Goal: Task Accomplishment & Management: Complete application form

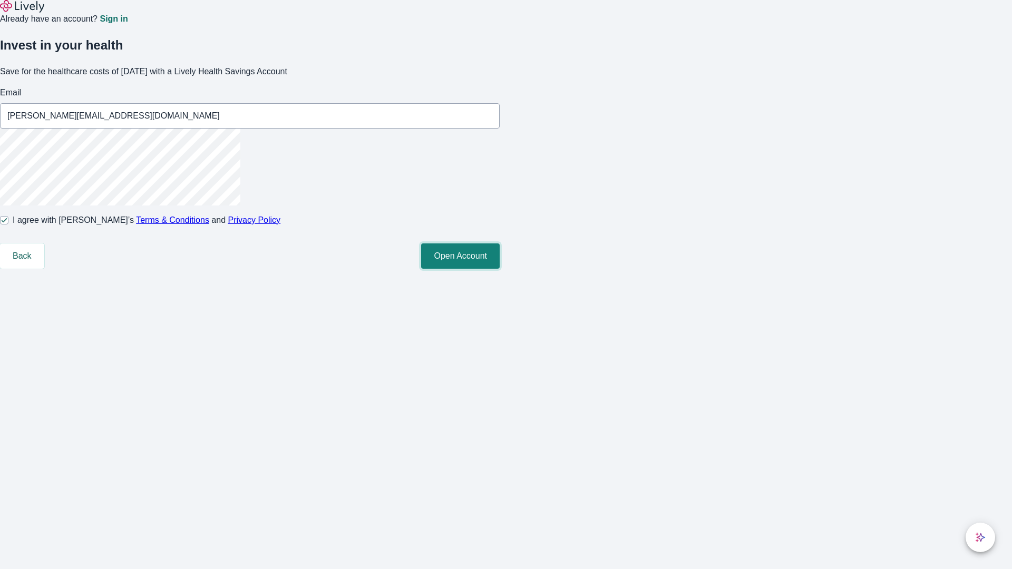
click at [500, 269] on button "Open Account" at bounding box center [460, 255] width 79 height 25
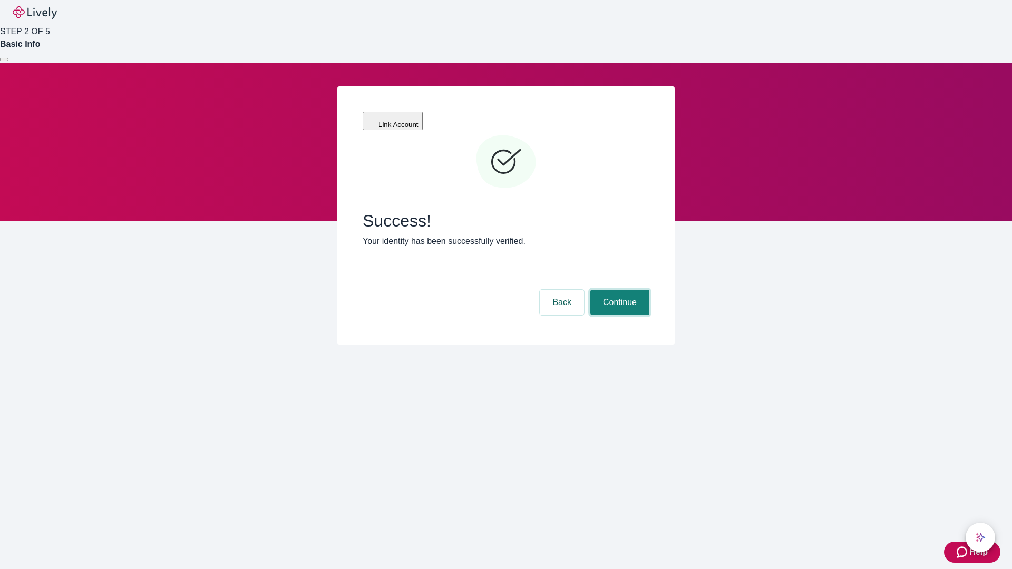
click at [618, 290] on button "Continue" at bounding box center [619, 302] width 59 height 25
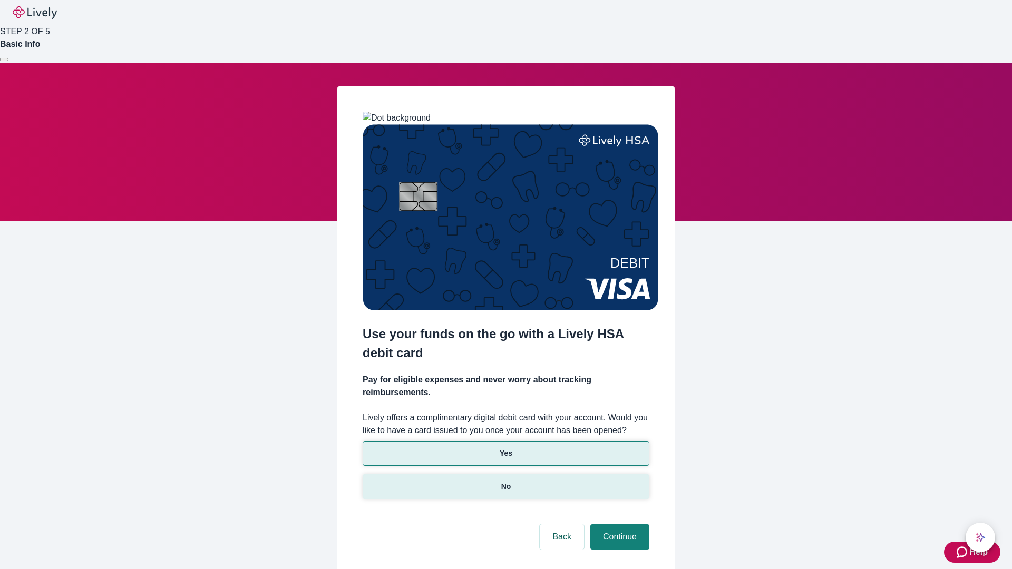
click at [505, 481] on p "No" at bounding box center [506, 486] width 10 height 11
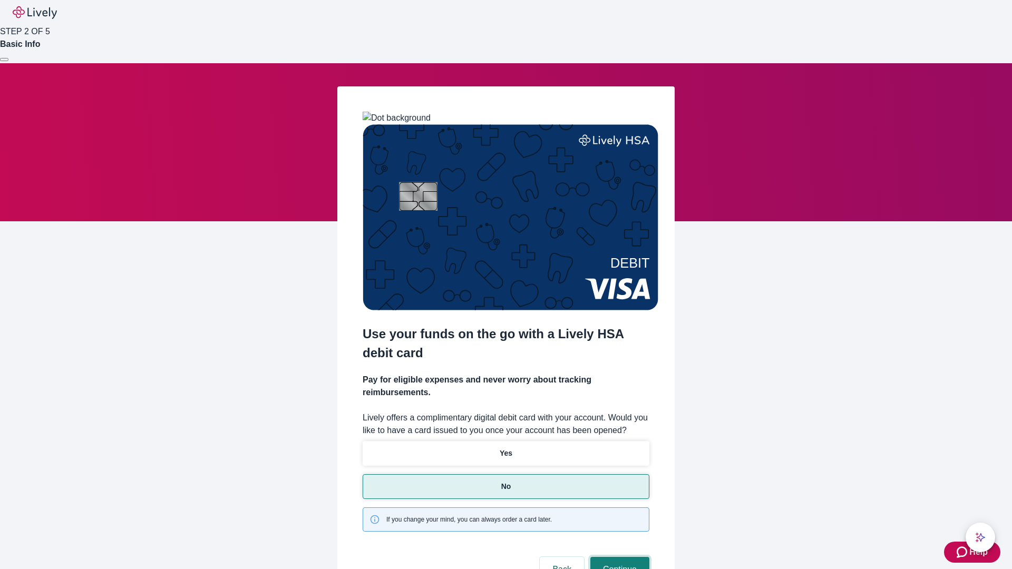
click at [618, 557] on button "Continue" at bounding box center [619, 569] width 59 height 25
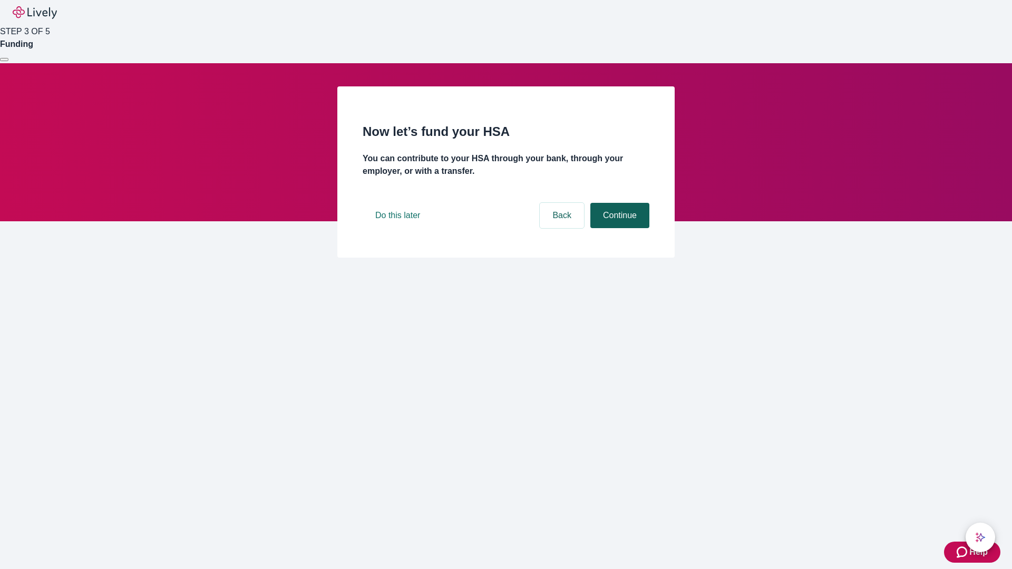
click at [618, 228] on button "Continue" at bounding box center [619, 215] width 59 height 25
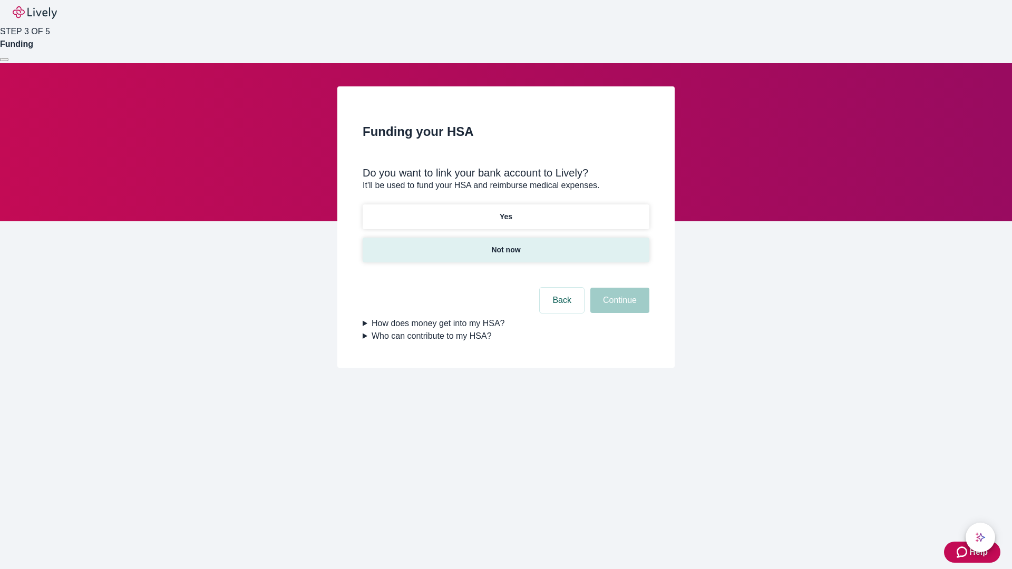
click at [505, 245] on p "Not now" at bounding box center [505, 250] width 29 height 11
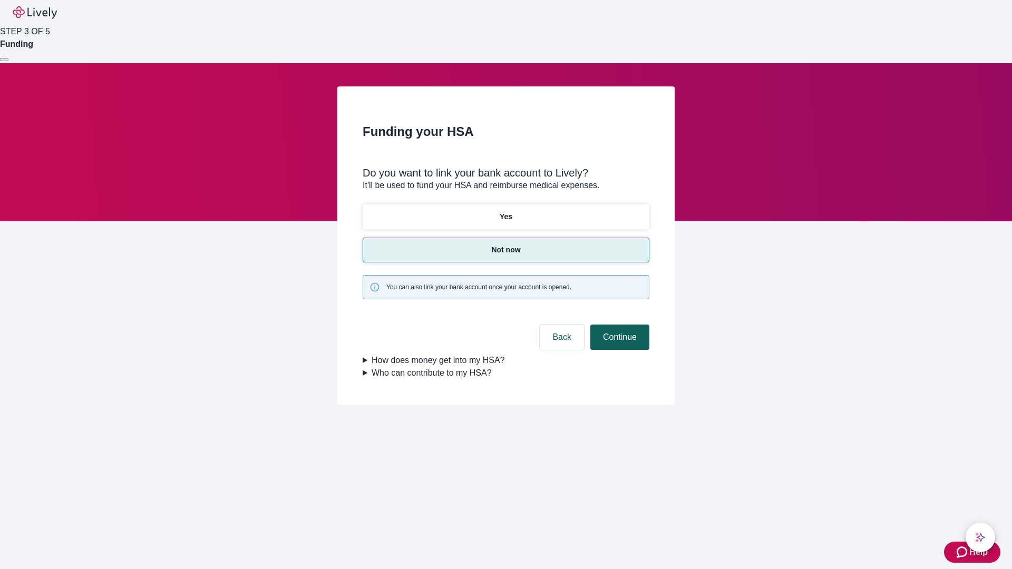
click at [618, 325] on button "Continue" at bounding box center [619, 337] width 59 height 25
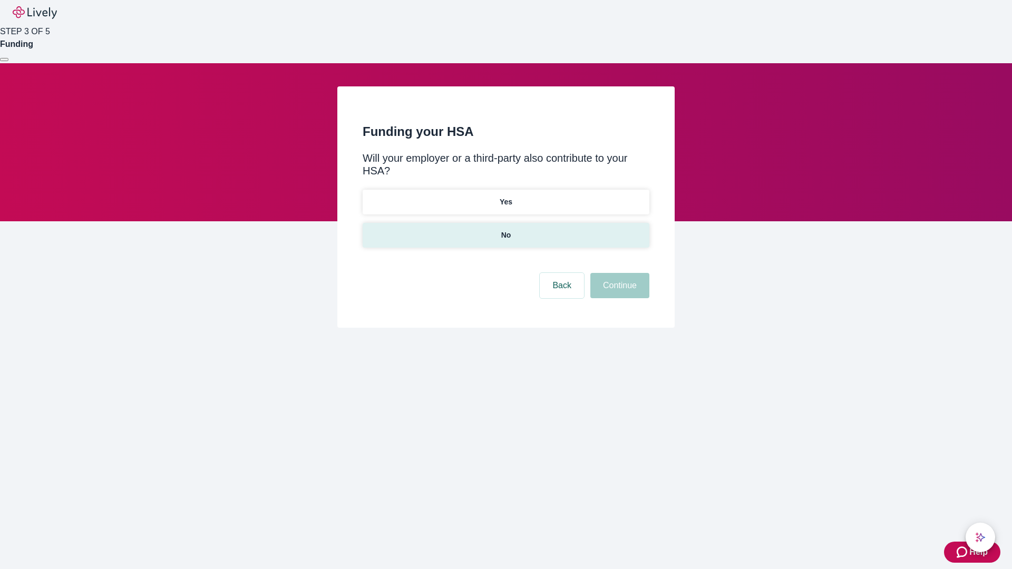
click at [505, 230] on p "No" at bounding box center [506, 235] width 10 height 11
click at [618, 273] on button "Continue" at bounding box center [619, 285] width 59 height 25
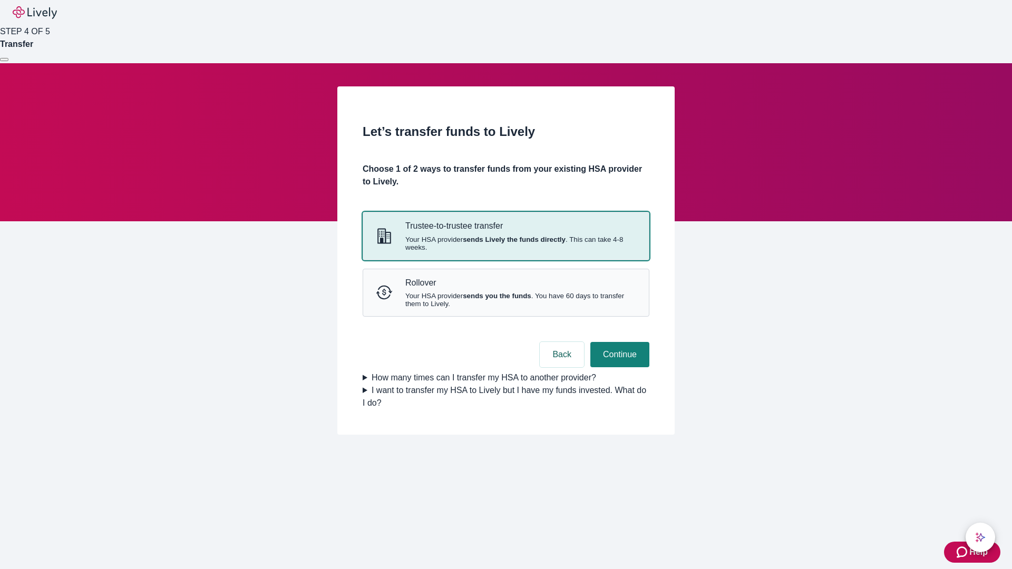
click at [505, 243] on strong "sends Lively the funds directly" at bounding box center [514, 240] width 103 height 8
click at [618, 367] on button "Continue" at bounding box center [619, 354] width 59 height 25
